Goal: Information Seeking & Learning: Find contact information

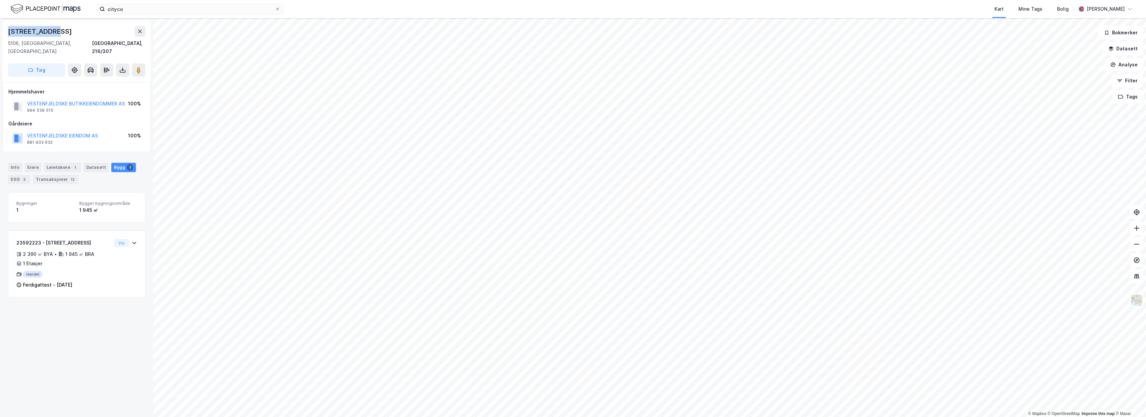
drag, startPoint x: 37, startPoint y: 32, endPoint x: 8, endPoint y: 32, distance: 28.3
click at [8, 32] on div "[STREET_ADDRESS]" at bounding box center [76, 31] width 137 height 11
copy div "[STREET_ADDRESS]"
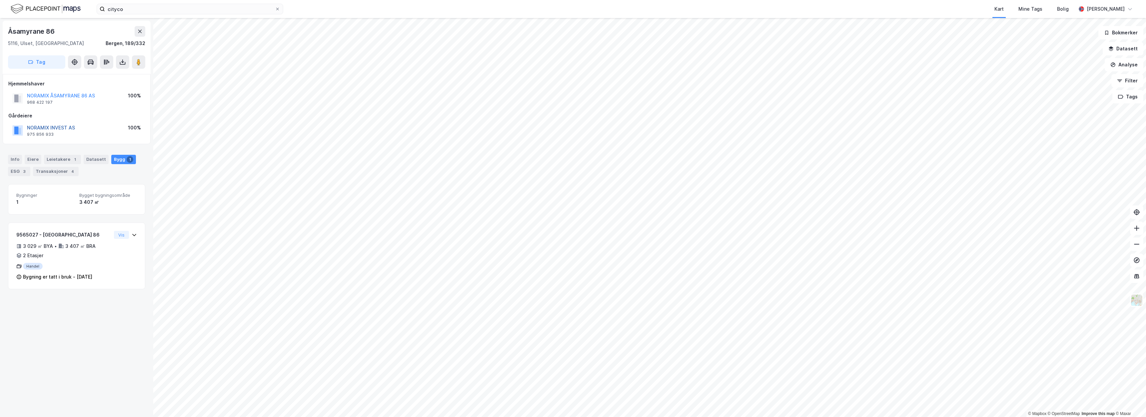
click at [0, 0] on button "NORAMIX INVEST AS" at bounding box center [0, 0] width 0 height 0
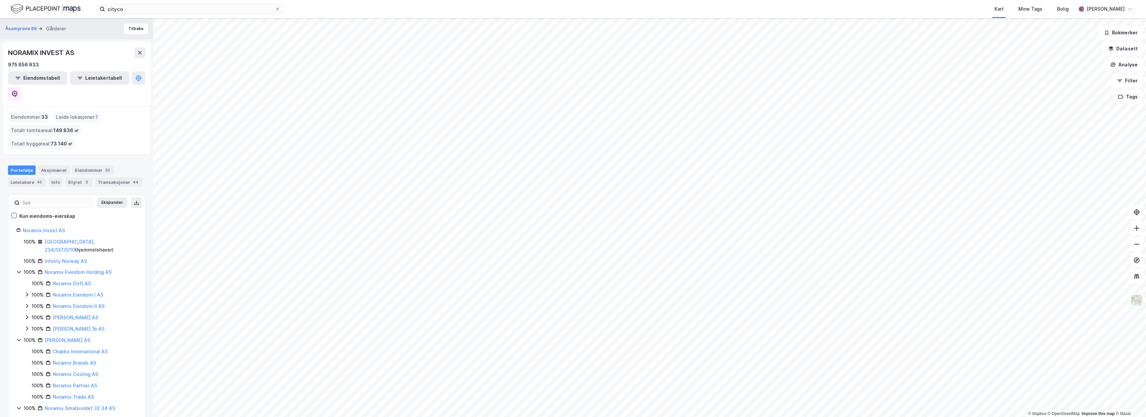
scroll to position [3, 0]
click at [21, 84] on button at bounding box center [14, 90] width 13 height 13
